Goal: Task Accomplishment & Management: Use online tool/utility

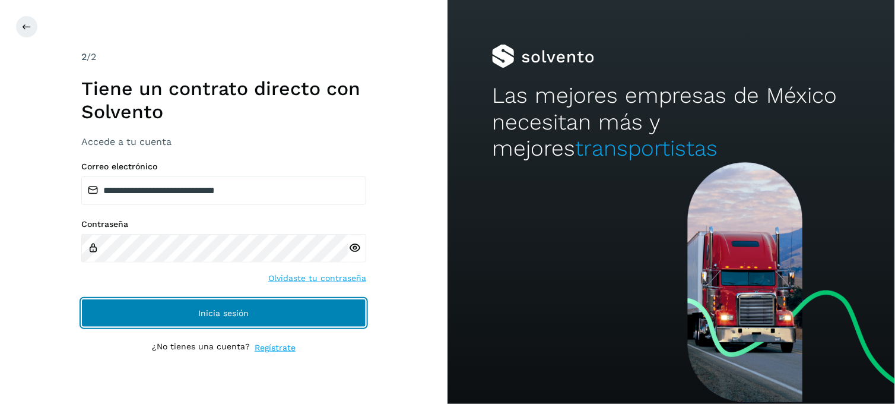
click at [179, 306] on button "Inicia sesión" at bounding box center [223, 313] width 285 height 28
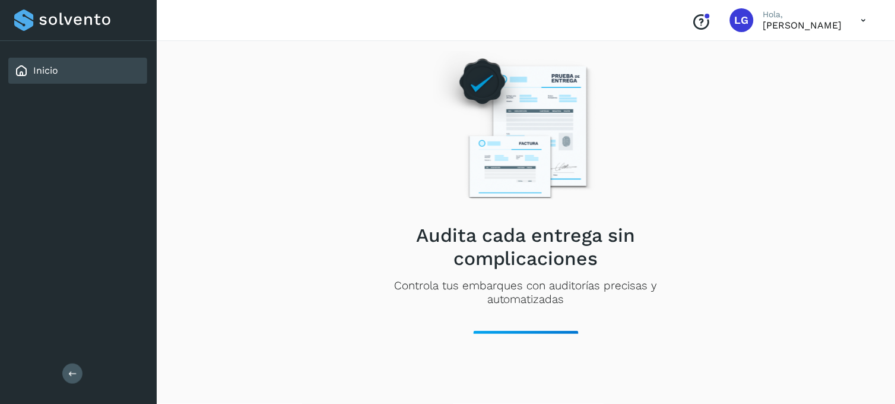
click at [382, 181] on div "Audita cada entrega sin complicaciones Controla tus embarques con auditorías pr…" at bounding box center [526, 192] width 338 height 322
click at [96, 69] on div "Inicio" at bounding box center [77, 71] width 139 height 26
